Goal: Task Accomplishment & Management: Manage account settings

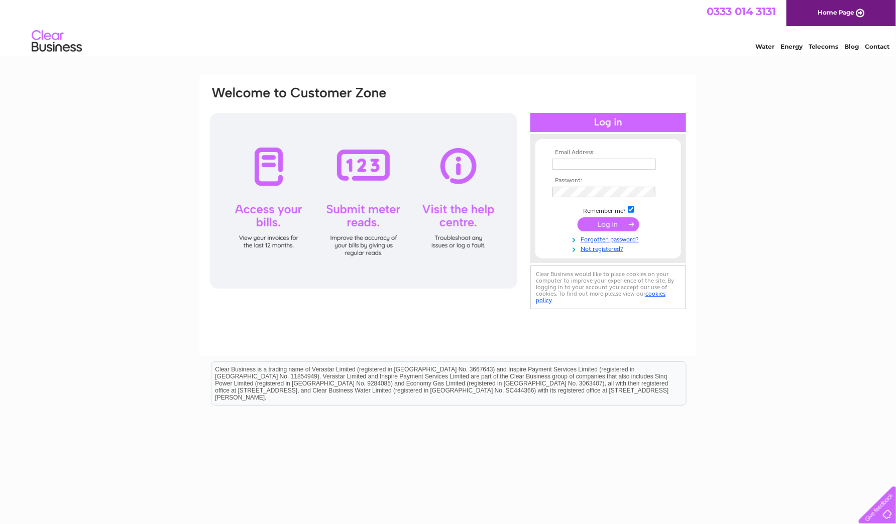
type input "[PERSON_NAME][EMAIL_ADDRESS][DOMAIN_NAME]"
click at [606, 224] on input "submit" at bounding box center [609, 225] width 62 height 14
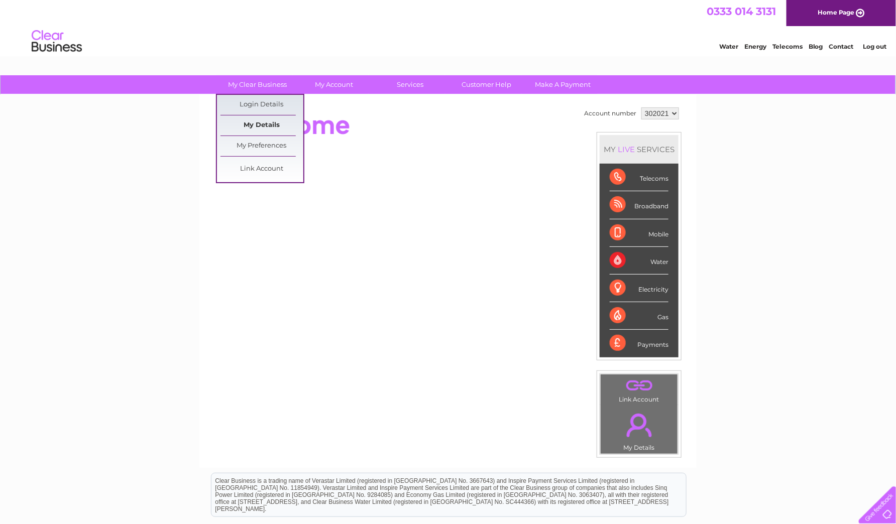
click at [268, 123] on link "My Details" at bounding box center [262, 126] width 83 height 20
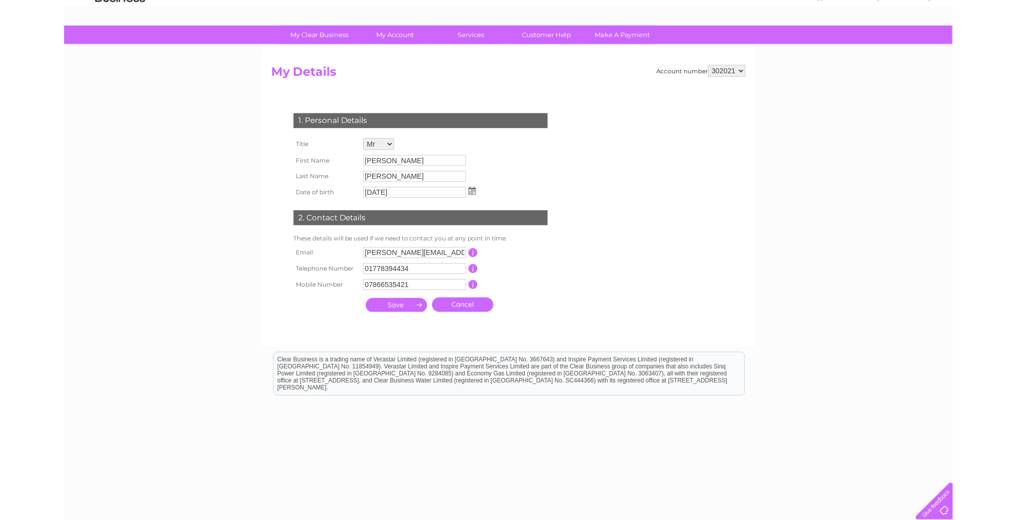
scroll to position [50, 0]
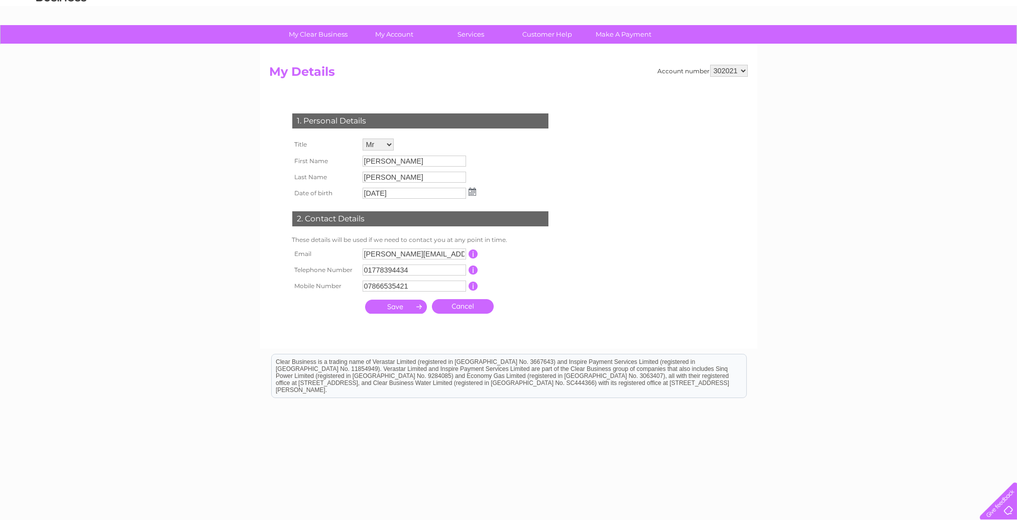
click at [896, 508] on div at bounding box center [996, 499] width 41 height 41
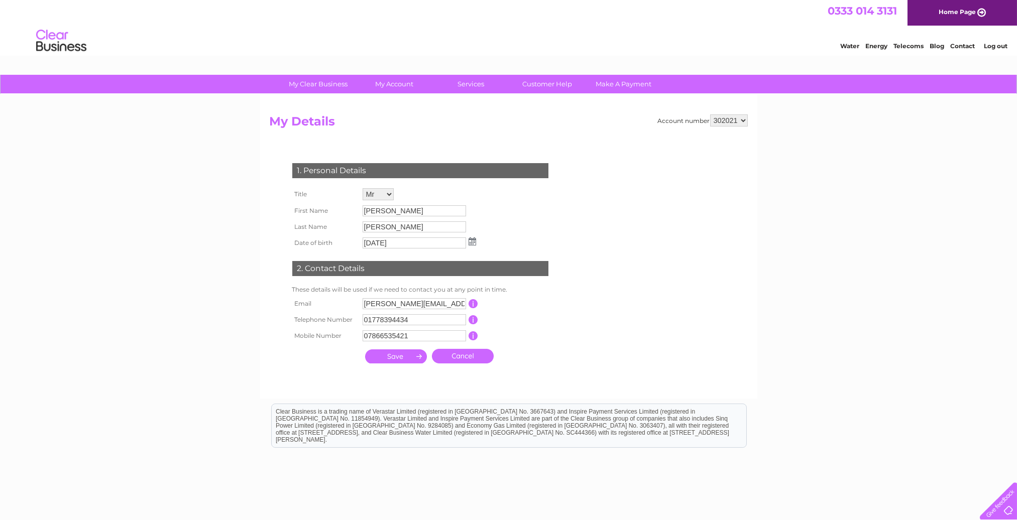
scroll to position [0, 0]
click at [896, 47] on link "Telecoms" at bounding box center [909, 47] width 30 height 8
